Goal: Information Seeking & Learning: Learn about a topic

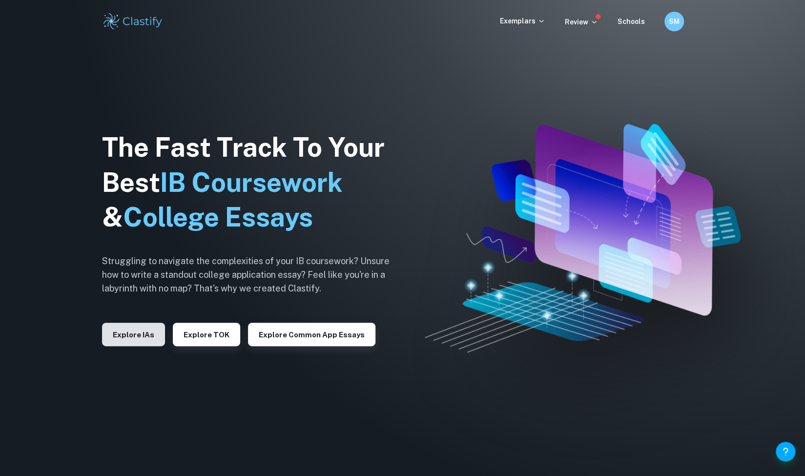
click at [141, 331] on button "Explore IAs" at bounding box center [133, 334] width 63 height 23
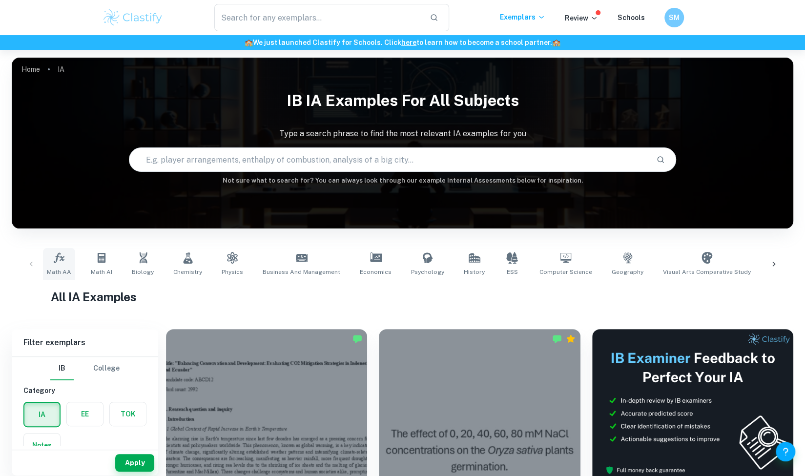
click at [65, 267] on link "Math AA" at bounding box center [59, 264] width 32 height 32
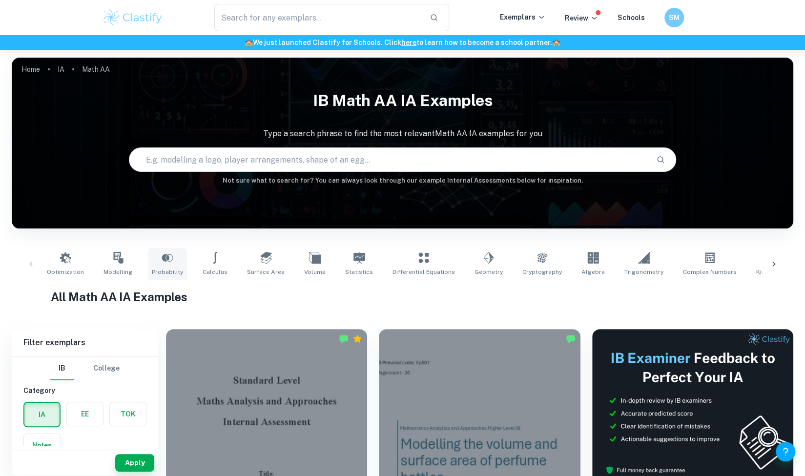
click at [162, 263] on icon at bounding box center [168, 258] width 12 height 12
type input "Probability"
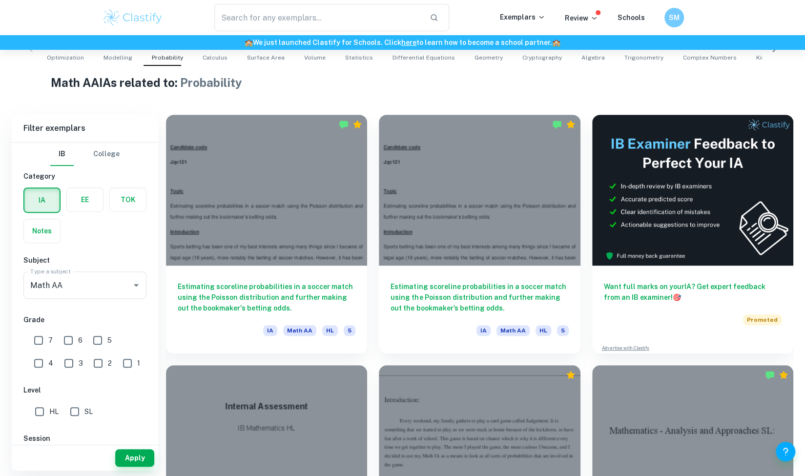
scroll to position [214, 0]
click at [37, 340] on input "7" at bounding box center [39, 341] width 20 height 20
checkbox input "true"
click at [40, 409] on input "HL" at bounding box center [40, 412] width 20 height 20
checkbox input "true"
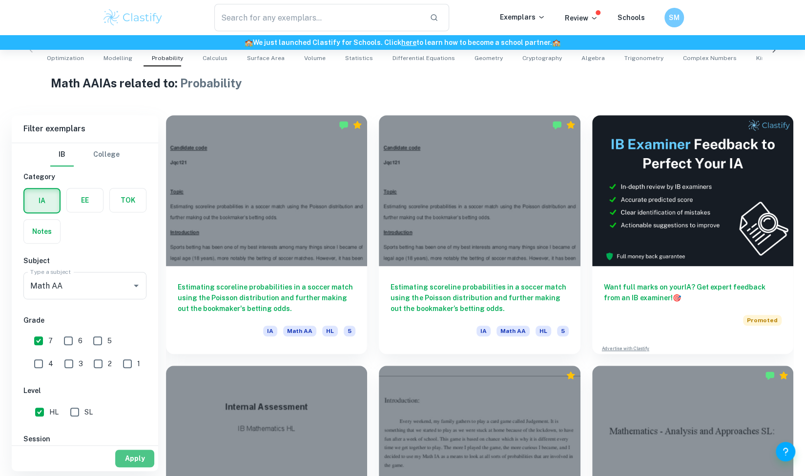
click at [141, 454] on button "Apply" at bounding box center [134, 459] width 39 height 18
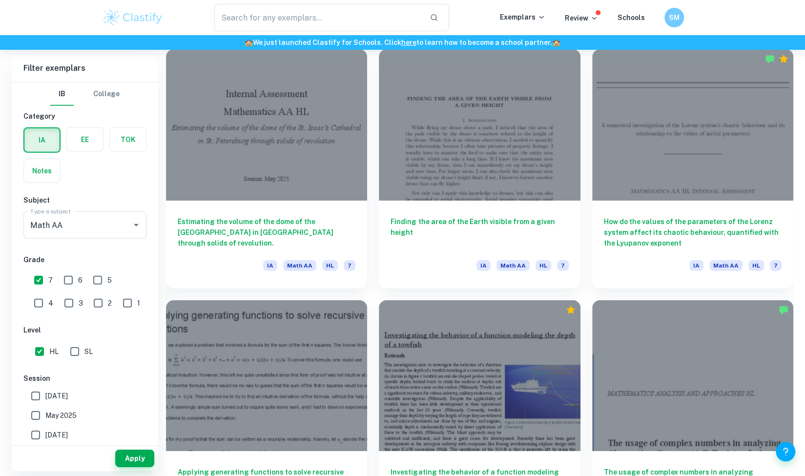
scroll to position [1782, 0]
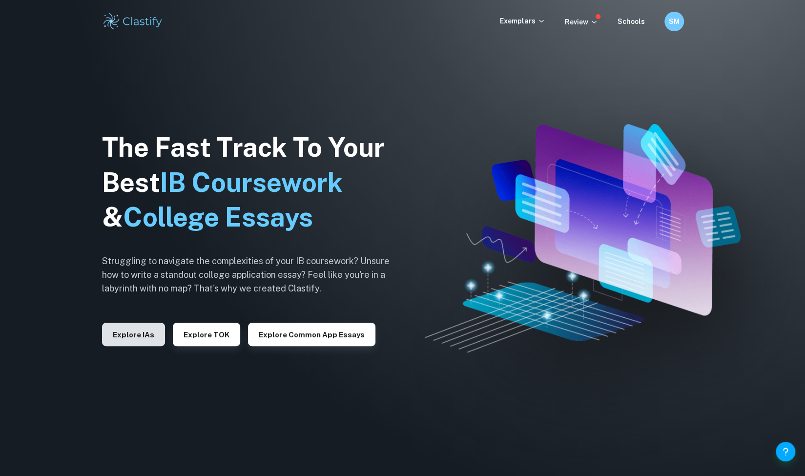
click at [143, 329] on button "Explore IAs" at bounding box center [133, 334] width 63 height 23
